Goal: Information Seeking & Learning: Learn about a topic

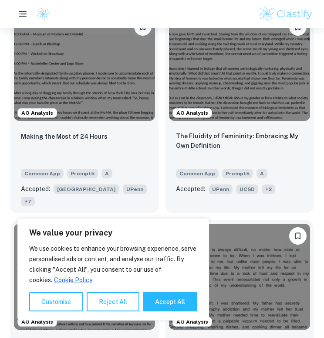
scroll to position [340, 0]
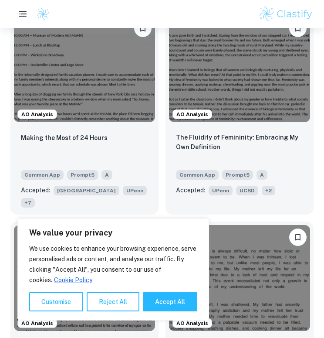
click at [163, 291] on div "We use cookies to enhance your browsing experience, serve personalised ads or c…" at bounding box center [113, 277] width 168 height 68
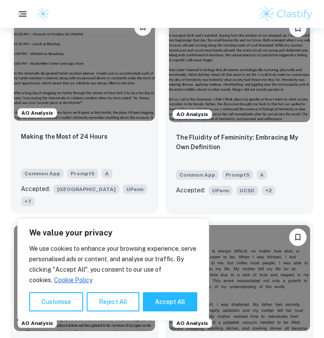
click at [107, 112] on img at bounding box center [84, 68] width 141 height 106
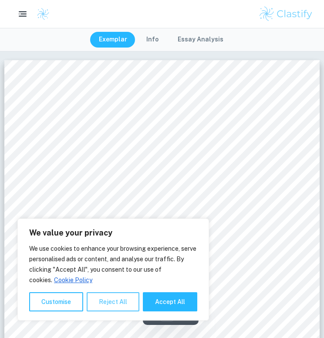
click at [104, 301] on button "Reject All" at bounding box center [113, 301] width 53 height 19
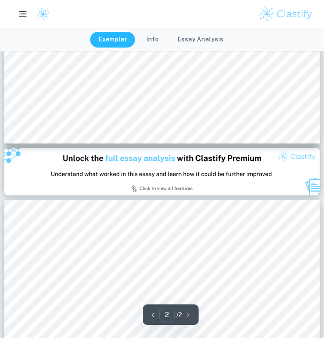
scroll to position [409, 0]
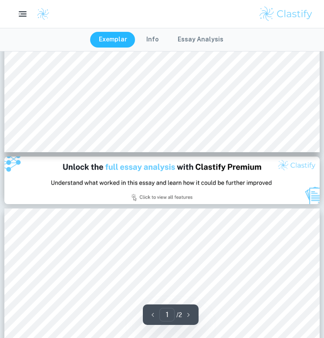
type input "2"
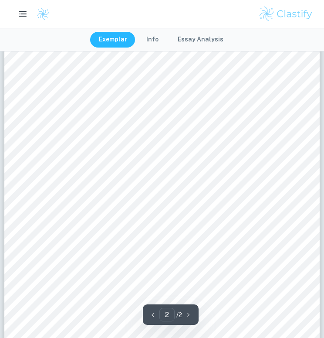
scroll to position [650, 0]
click at [153, 34] on button "Info" at bounding box center [153, 40] width 30 height 16
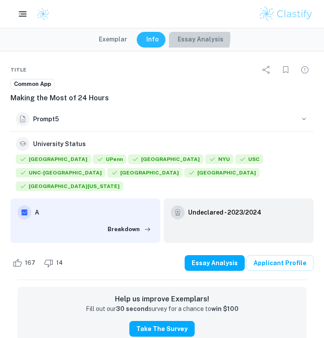
click at [188, 37] on button "Essay Analysis" at bounding box center [200, 40] width 63 height 16
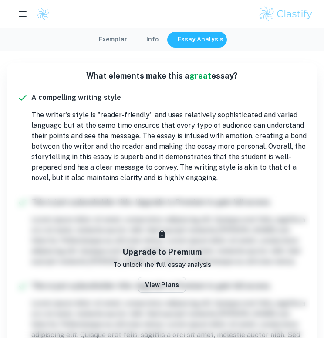
scroll to position [627, 0]
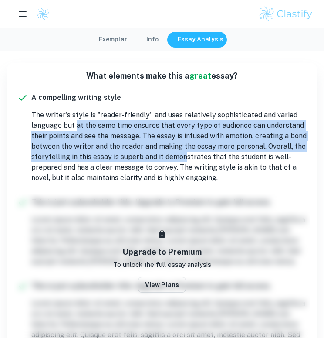
drag, startPoint x: 75, startPoint y: 121, endPoint x: 184, endPoint y: 153, distance: 113.3
click at [184, 153] on p "The writer's style is "reader-friendly" and uses relatively sophisticated and v…" at bounding box center [169, 146] width 276 height 73
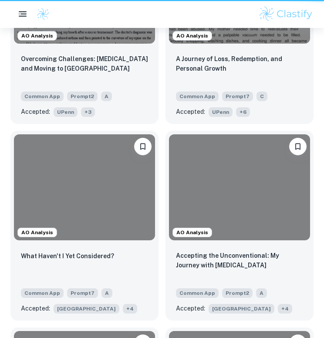
scroll to position [340, 0]
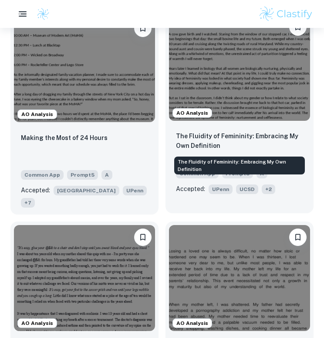
click at [222, 137] on p "The Fluidity of Femininity: Embracing My Own Definition" at bounding box center [239, 140] width 127 height 19
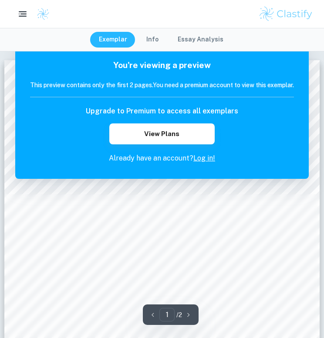
scroll to position [3, 0]
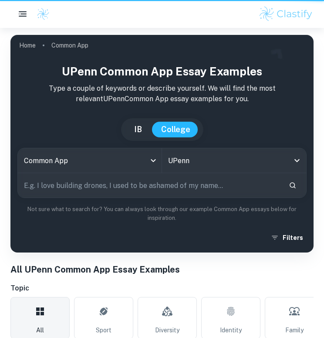
scroll to position [340, 0]
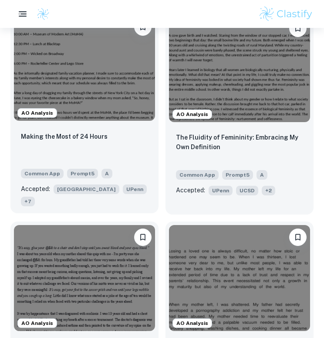
click at [91, 112] on img at bounding box center [84, 68] width 141 height 106
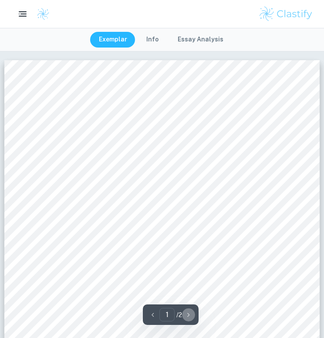
click at [191, 320] on button "button" at bounding box center [188, 315] width 13 height 14
type input "2"
